Goal: Task Accomplishment & Management: Manage account settings

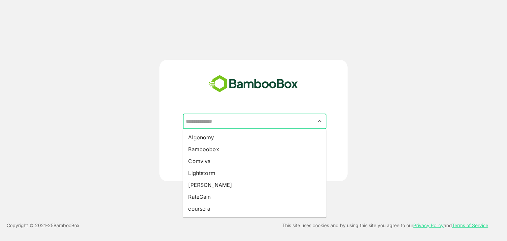
click at [227, 118] on input "text" at bounding box center [254, 121] width 141 height 13
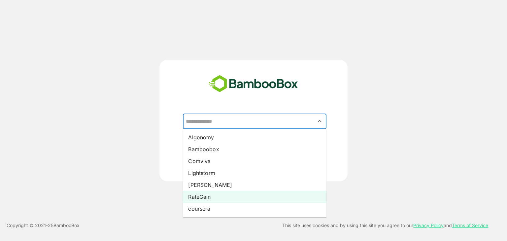
click at [204, 198] on li "RateGain" at bounding box center [254, 197] width 143 height 12
type input "********"
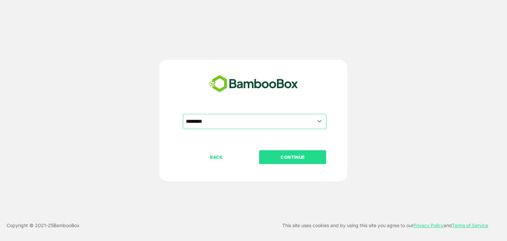
click at [301, 154] on p "CONTINUE" at bounding box center [293, 156] width 66 height 7
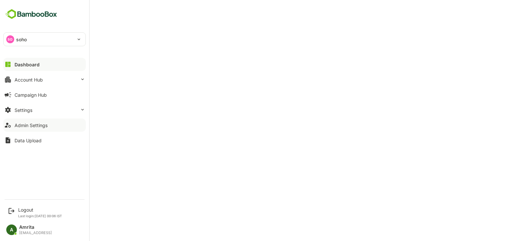
click at [26, 123] on div "Admin Settings" at bounding box center [31, 125] width 33 height 6
click at [20, 211] on div "Logout" at bounding box center [40, 210] width 44 height 6
